Goal: Transaction & Acquisition: Purchase product/service

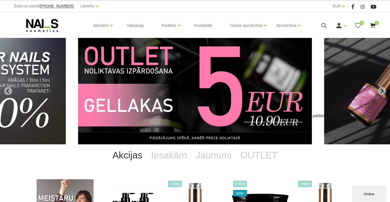
click at [204, 99] on img "12 of 13" at bounding box center [195, 91] width 234 height 106
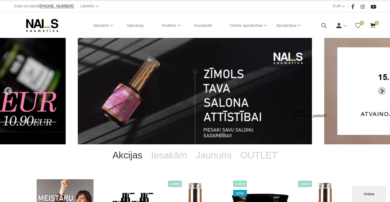
click at [382, 90] on icon "Go to first slide" at bounding box center [381, 91] width 5 height 5
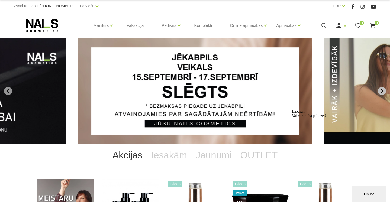
click at [382, 90] on icon "Go to first slide" at bounding box center [381, 91] width 5 height 5
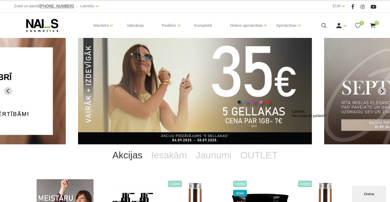
click at [382, 90] on icon "Next slide" at bounding box center [381, 91] width 5 height 5
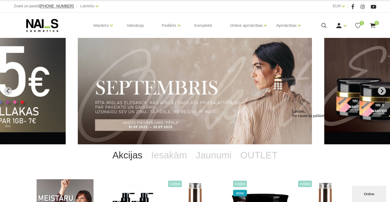
click at [382, 90] on icon "Next slide" at bounding box center [381, 91] width 5 height 5
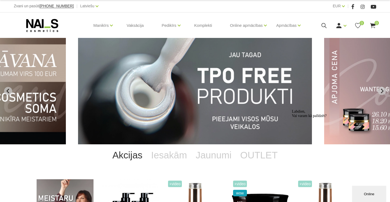
click at [360, 194] on div "Online" at bounding box center [369, 194] width 26 height 4
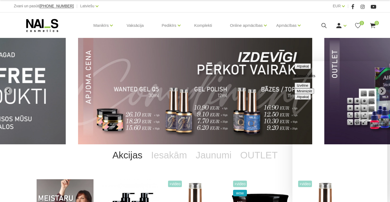
click at [314, 88] on button "Minimizēt" at bounding box center [303, 91] width 19 height 6
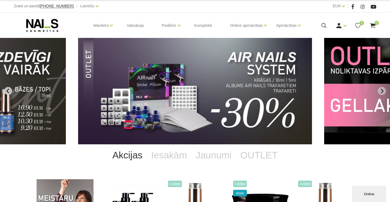
click at [9, 89] on button "Previous slide" at bounding box center [8, 91] width 8 height 8
click at [9, 89] on icon "Previous slide" at bounding box center [8, 91] width 5 height 5
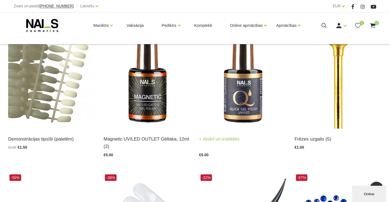
scroll to position [128, 0]
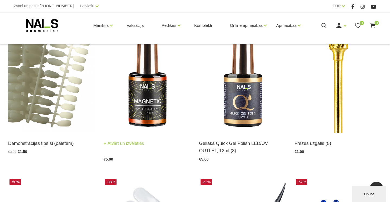
click at [157, 102] on img at bounding box center [146, 73] width 87 height 120
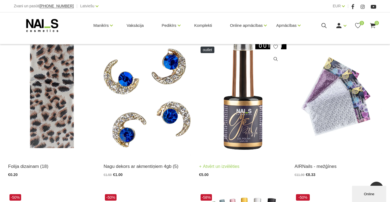
scroll to position [435, 0]
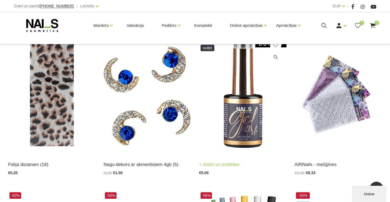
click at [247, 118] on img at bounding box center [242, 94] width 87 height 120
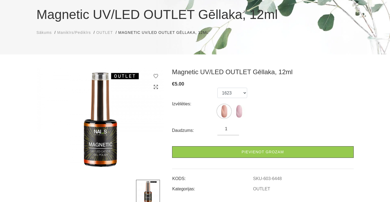
scroll to position [47, 0]
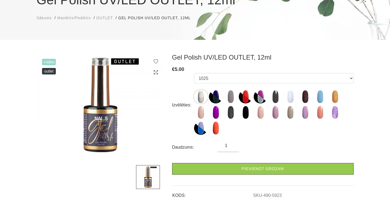
scroll to position [61, 0]
click at [259, 109] on img at bounding box center [260, 113] width 14 height 14
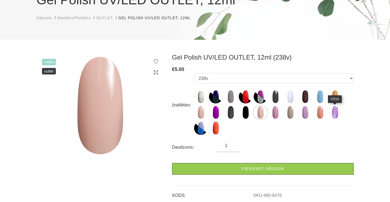
click at [334, 113] on img at bounding box center [335, 113] width 14 height 14
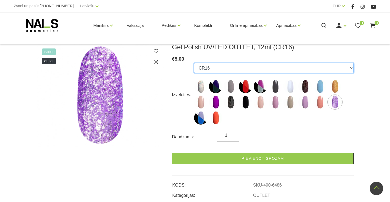
scroll to position [68, 0]
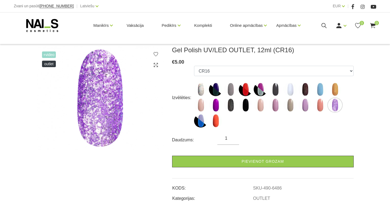
click at [228, 104] on img at bounding box center [231, 105] width 14 height 14
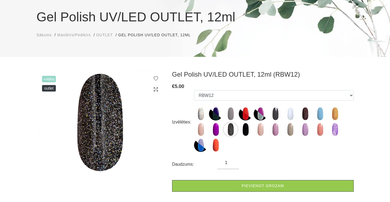
scroll to position [43, 0]
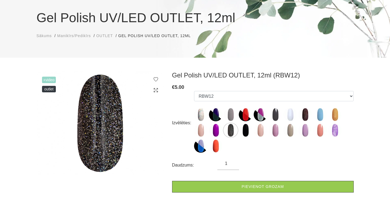
click at [246, 133] on img at bounding box center [245, 130] width 14 height 14
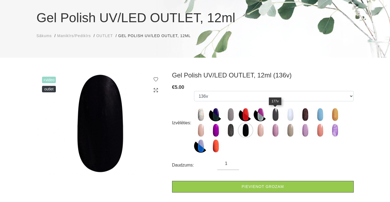
click at [274, 116] on img at bounding box center [275, 115] width 14 height 14
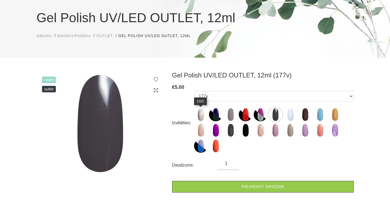
click at [198, 116] on img at bounding box center [201, 115] width 14 height 14
select select "5923"
